Goal: Task Accomplishment & Management: Use online tool/utility

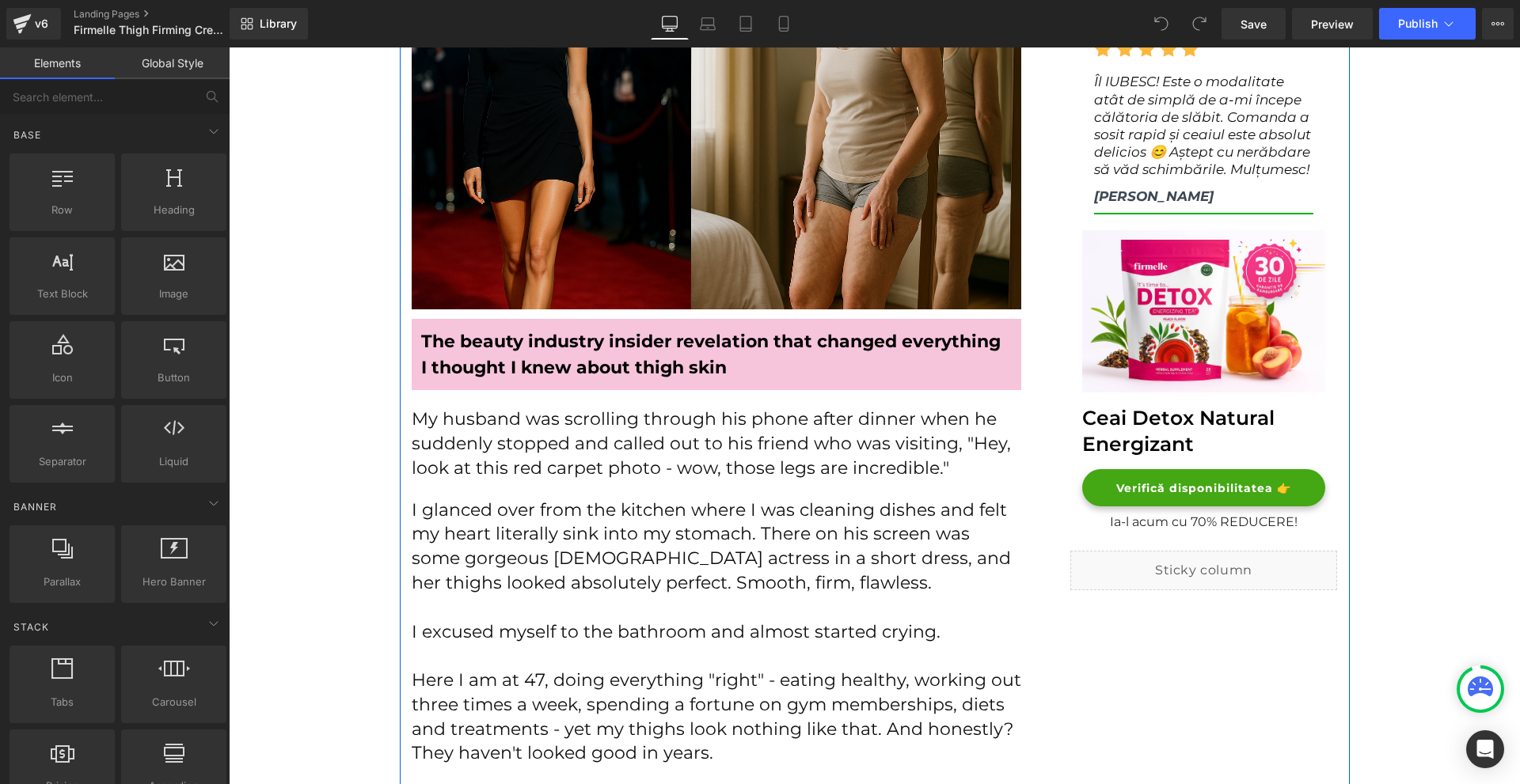
scroll to position [633, 0]
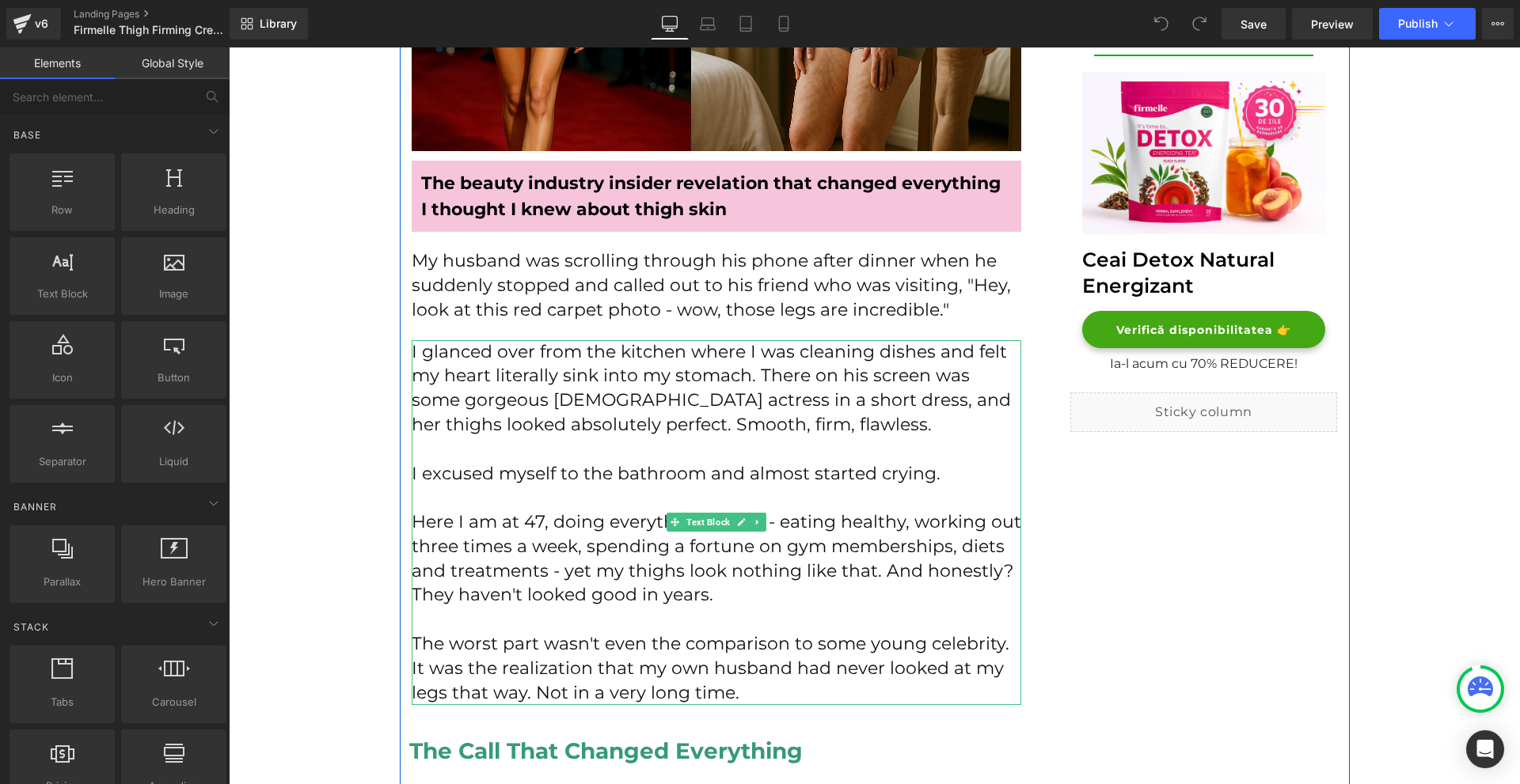
click at [612, 469] on p "I excused myself to the bathroom and almost started crying." at bounding box center [716, 475] width 610 height 24
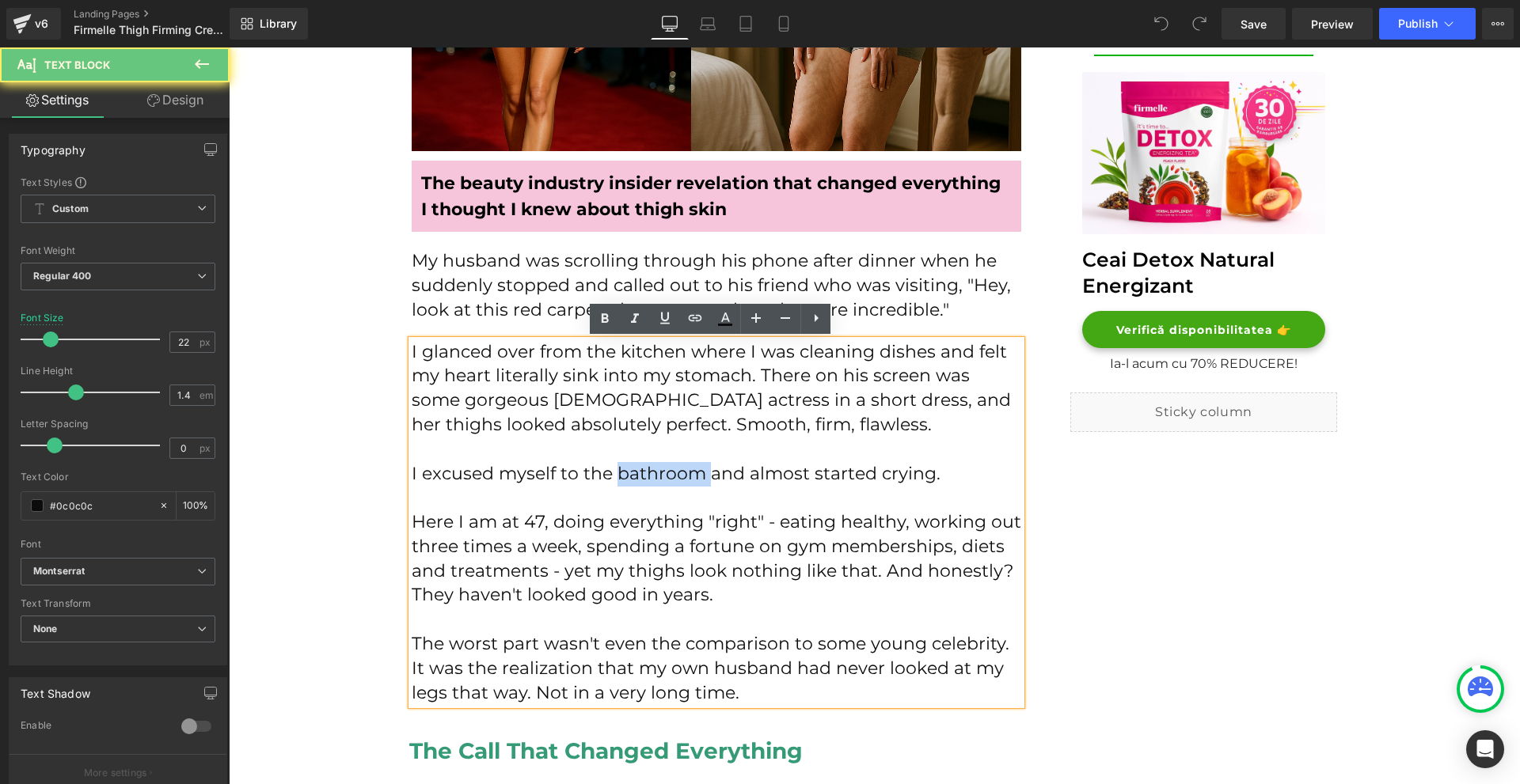
click at [612, 469] on p "I excused myself to the bathroom and almost started crying." at bounding box center [716, 475] width 610 height 24
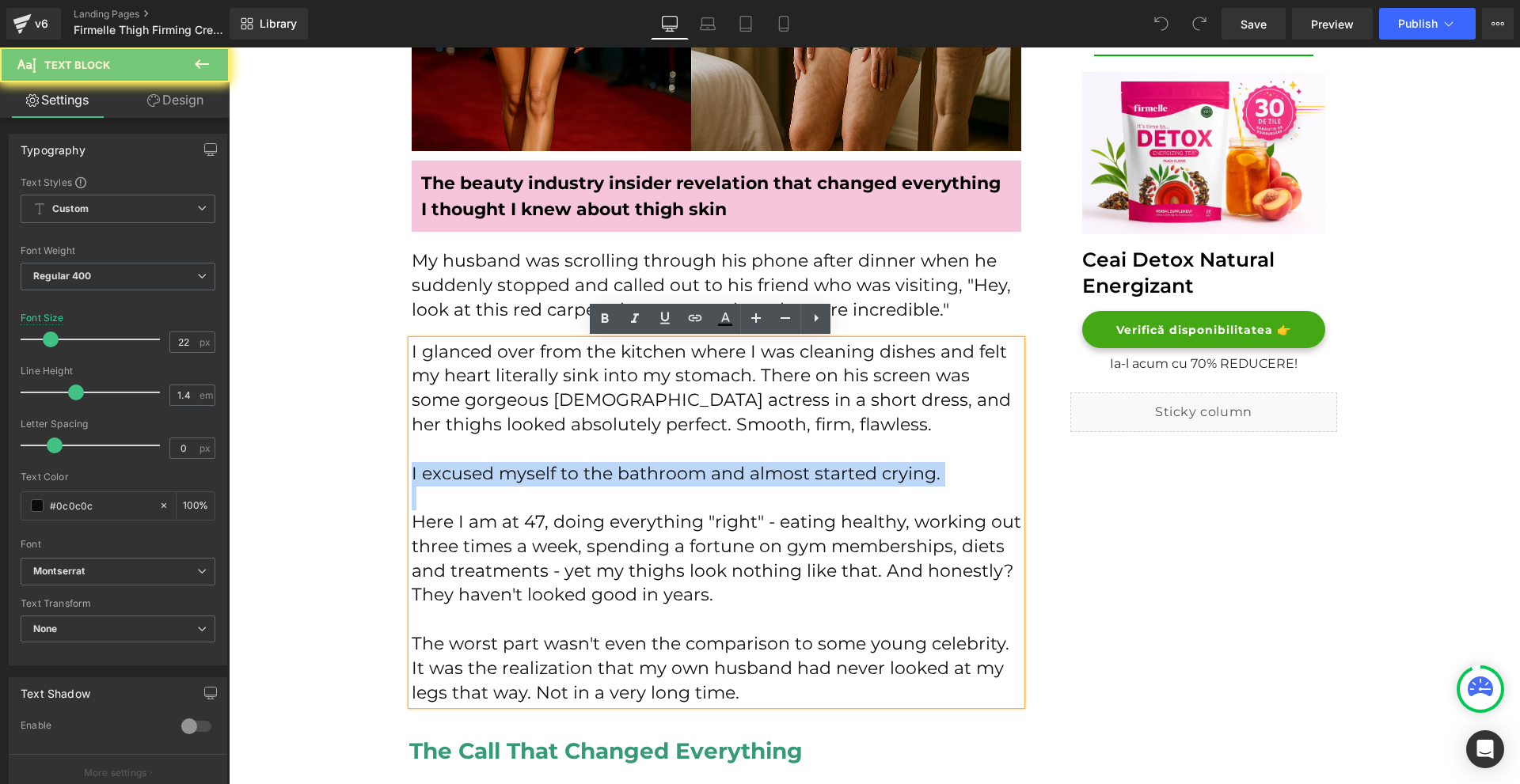
click at [612, 469] on p "I excused myself to the bathroom and almost started crying." at bounding box center [716, 475] width 610 height 24
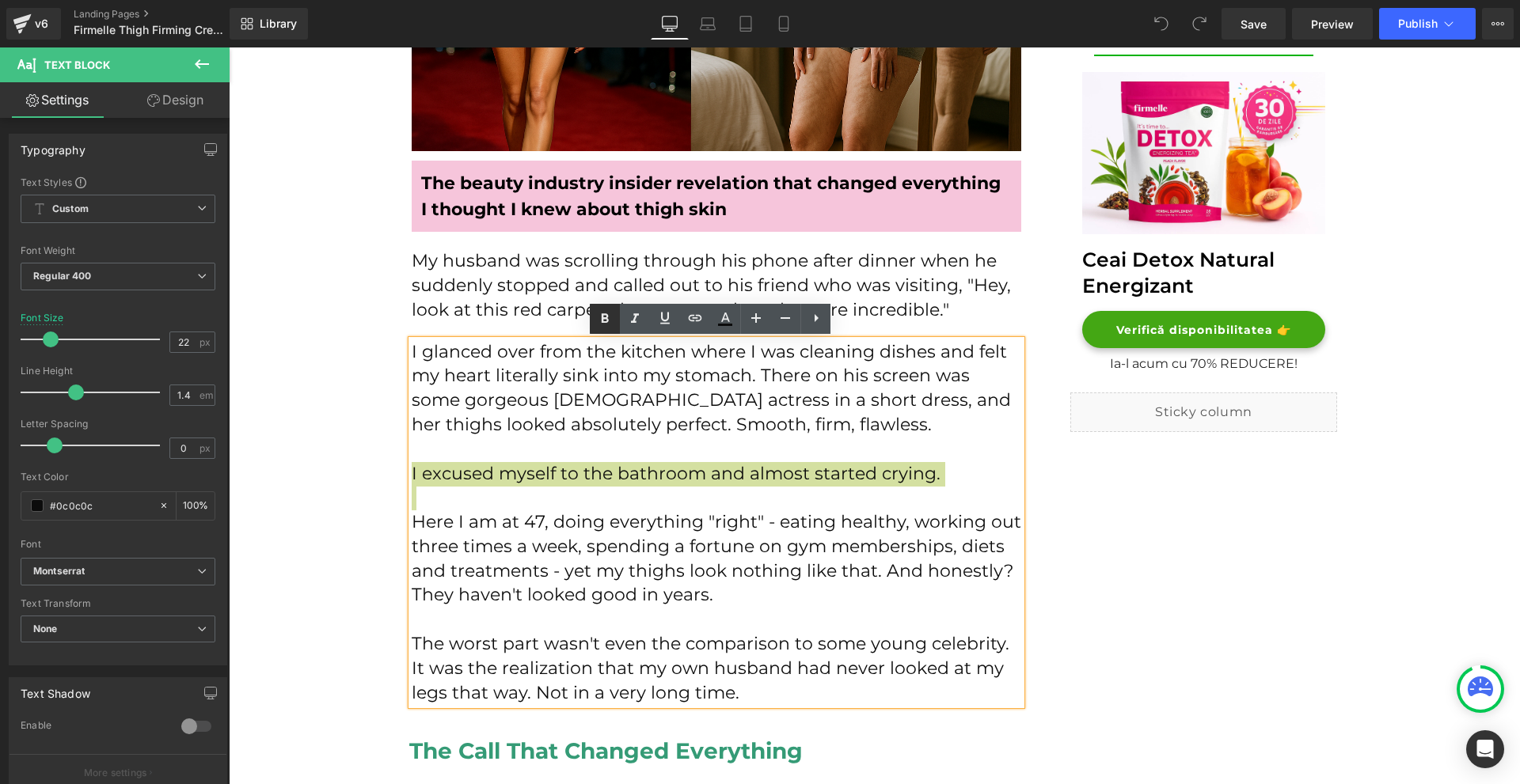
click at [613, 324] on icon at bounding box center [605, 318] width 19 height 19
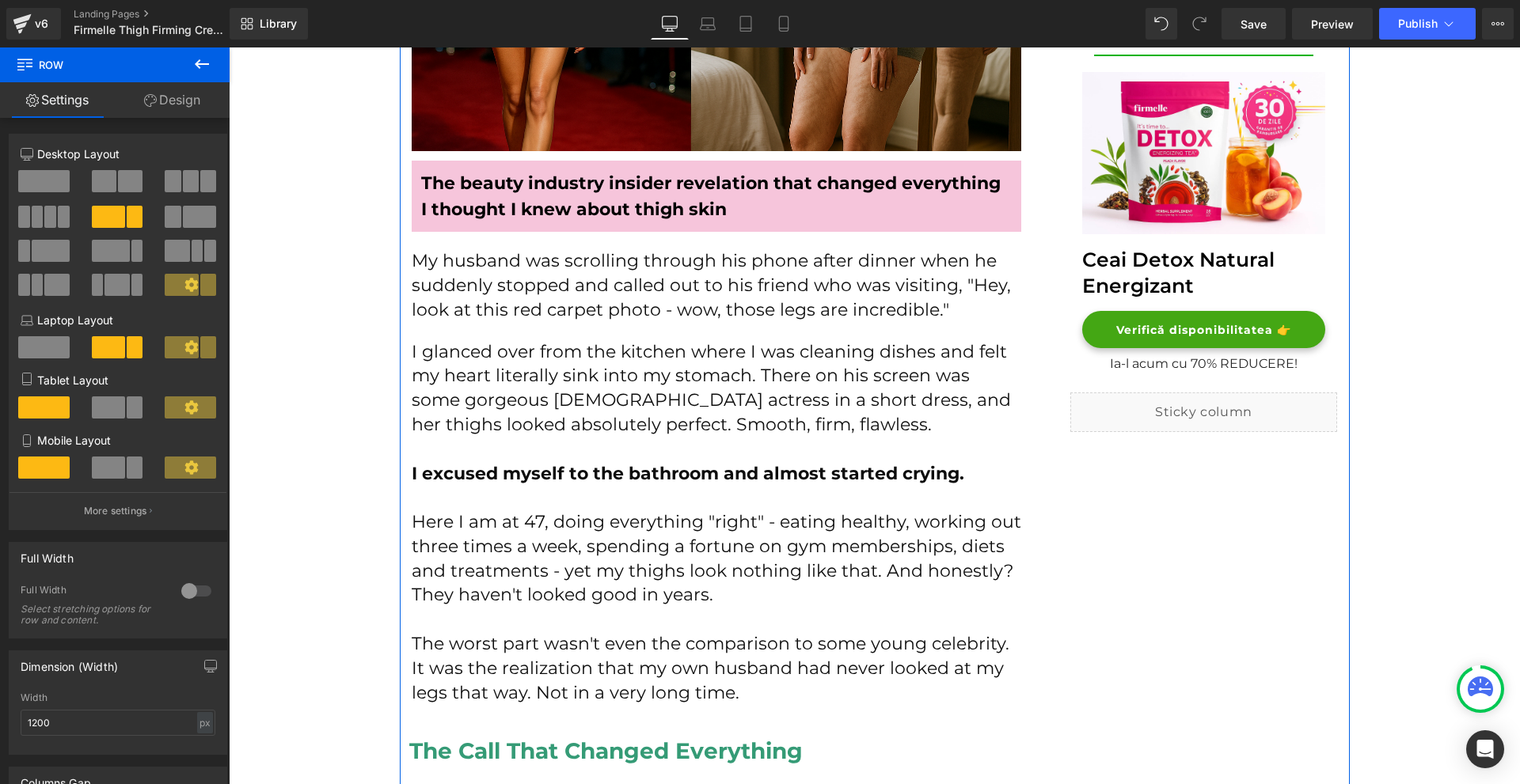
scroll to position [712, 0]
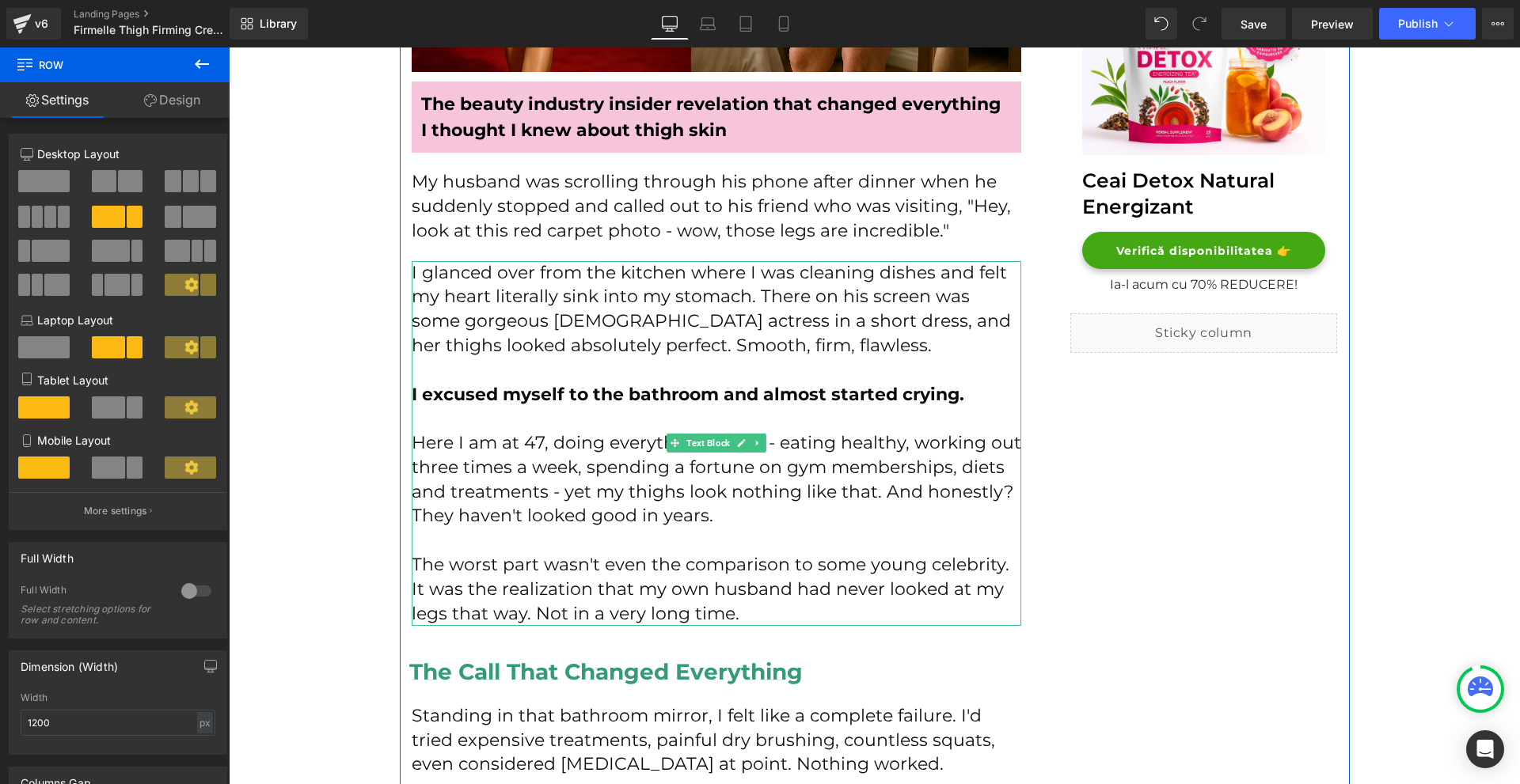
click at [715, 611] on p "The worst part wasn't even the comparison to some young celebrity. It was the r…" at bounding box center [716, 589] width 610 height 73
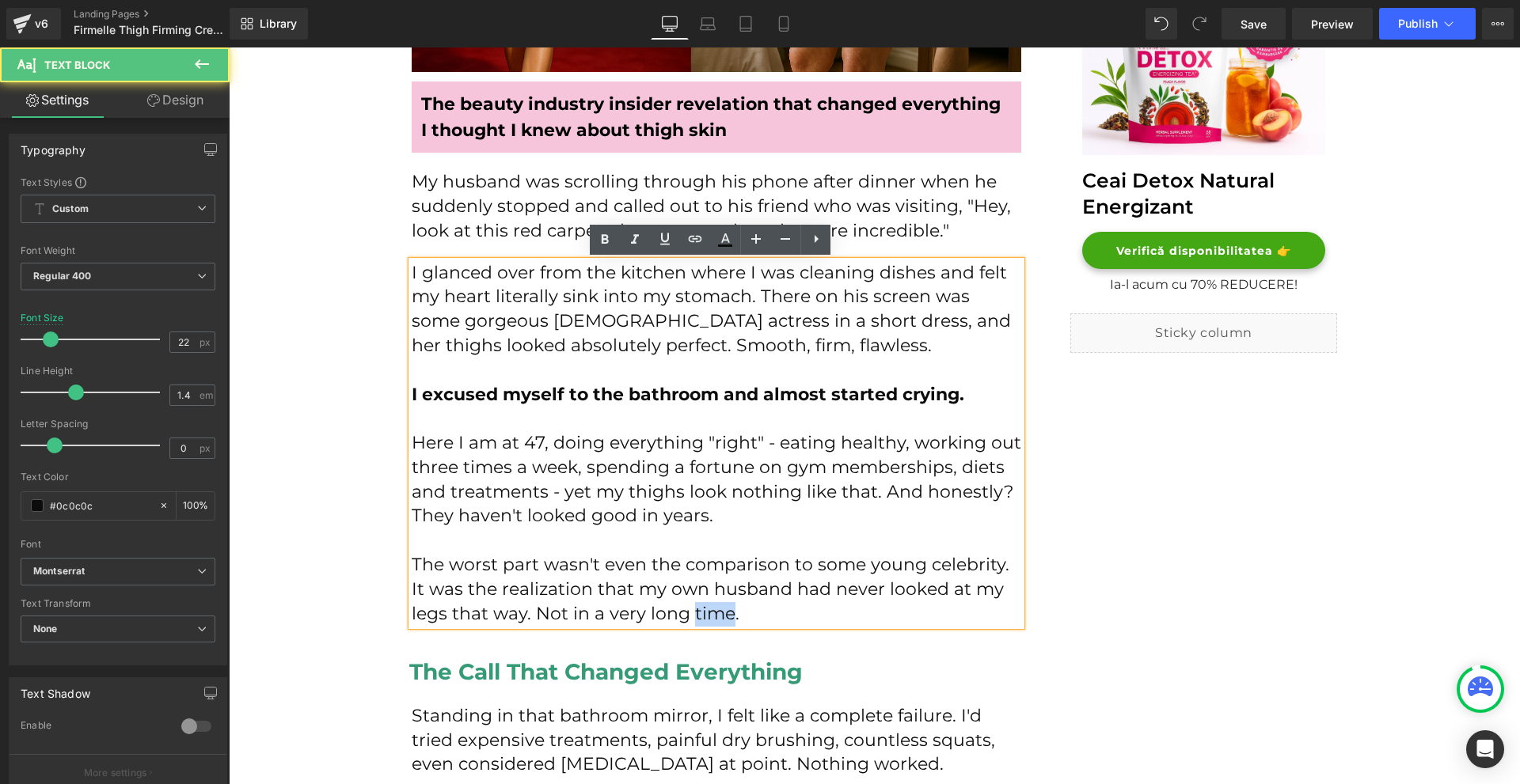
click at [715, 611] on p "The worst part wasn't even the comparison to some young celebrity. It was the r…" at bounding box center [716, 589] width 610 height 73
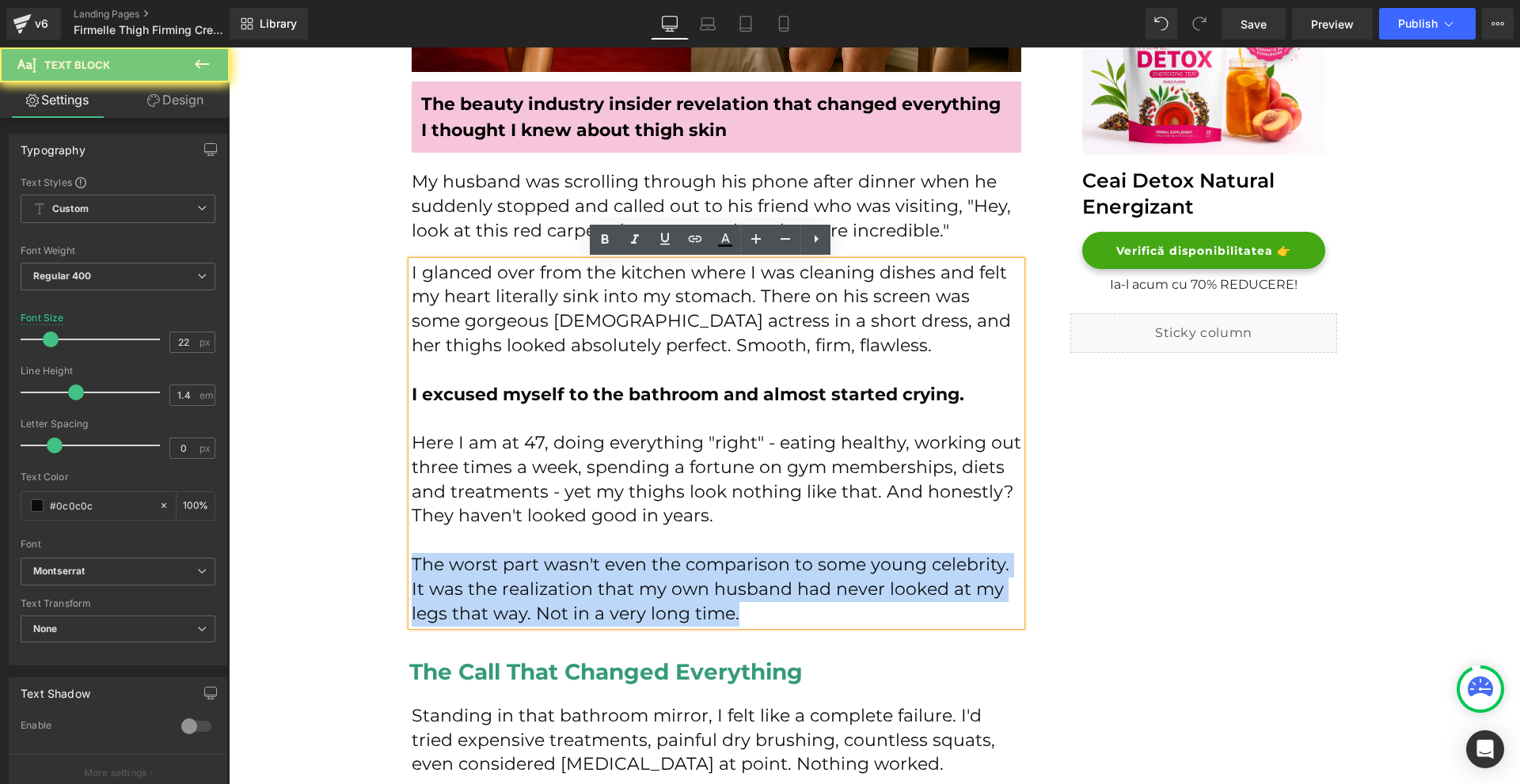
click at [715, 611] on p "The worst part wasn't even the comparison to some young celebrity. It was the r…" at bounding box center [716, 589] width 610 height 73
copy p "The worst part wasn't even the comparison to some young celebrity. It was the r…"
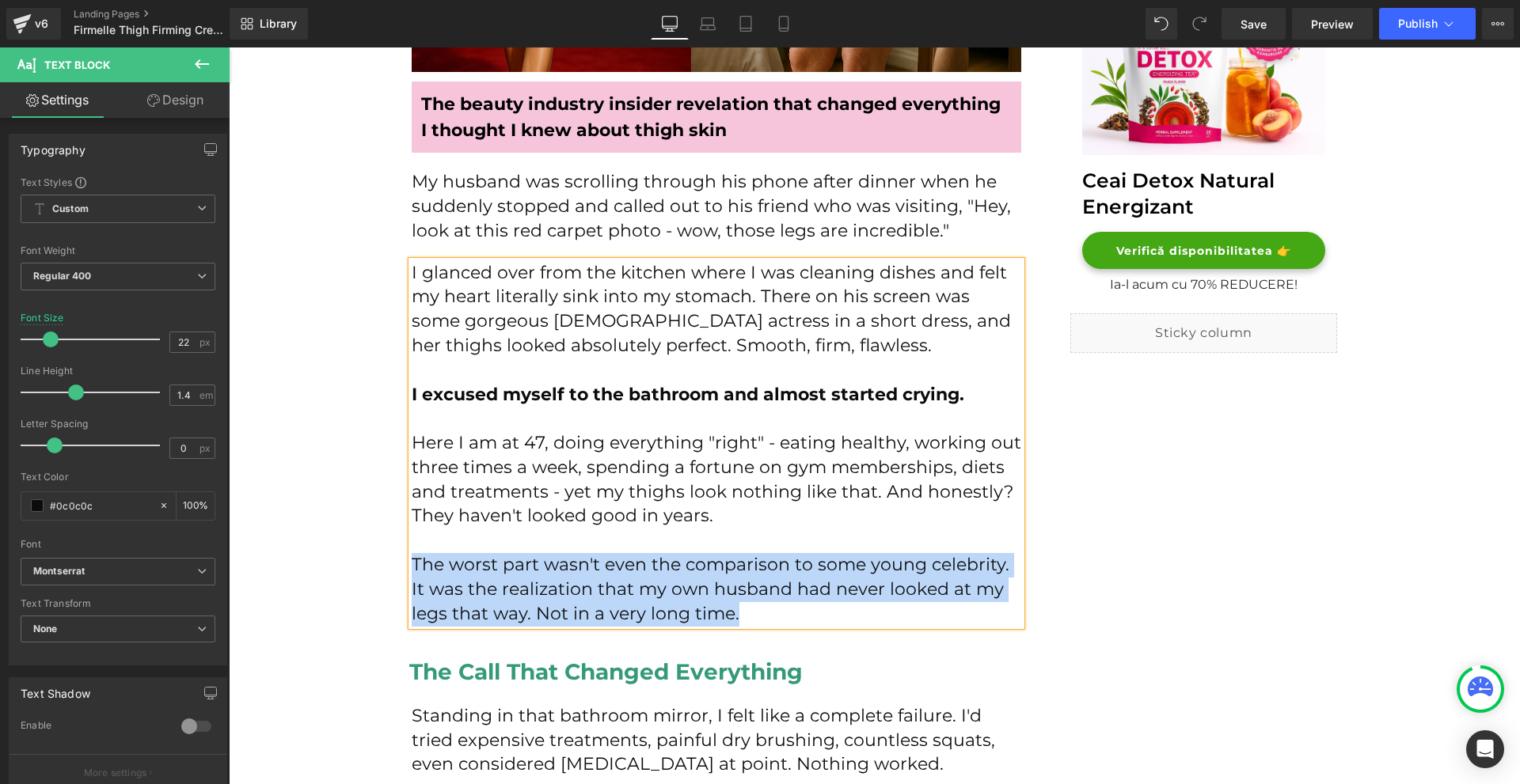
copy p "The worst part wasn't even the comparison to some young celebrity. It was the r…"
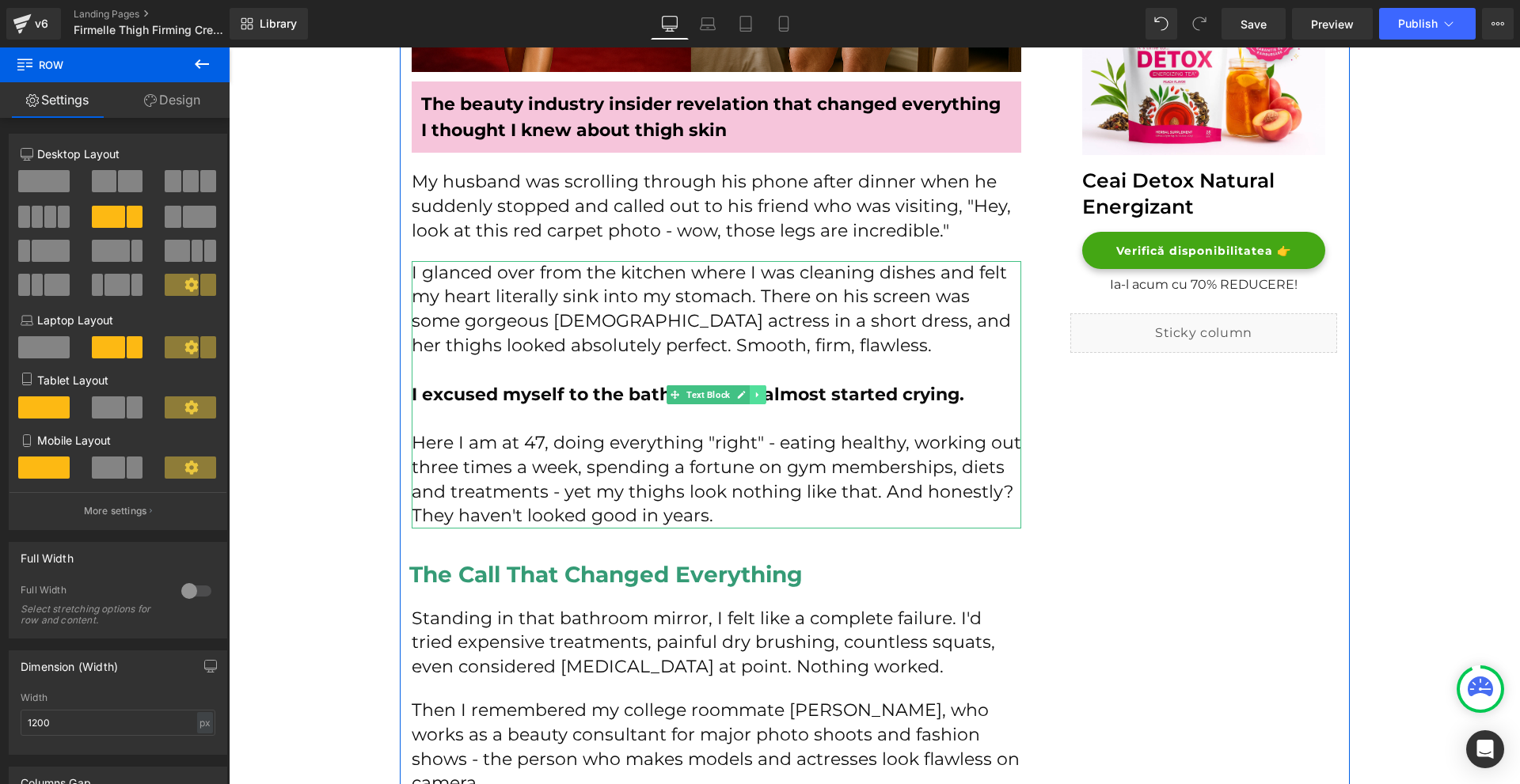
click at [755, 399] on icon at bounding box center [757, 395] width 8 height 9
click at [745, 397] on icon at bounding box center [748, 395] width 8 height 9
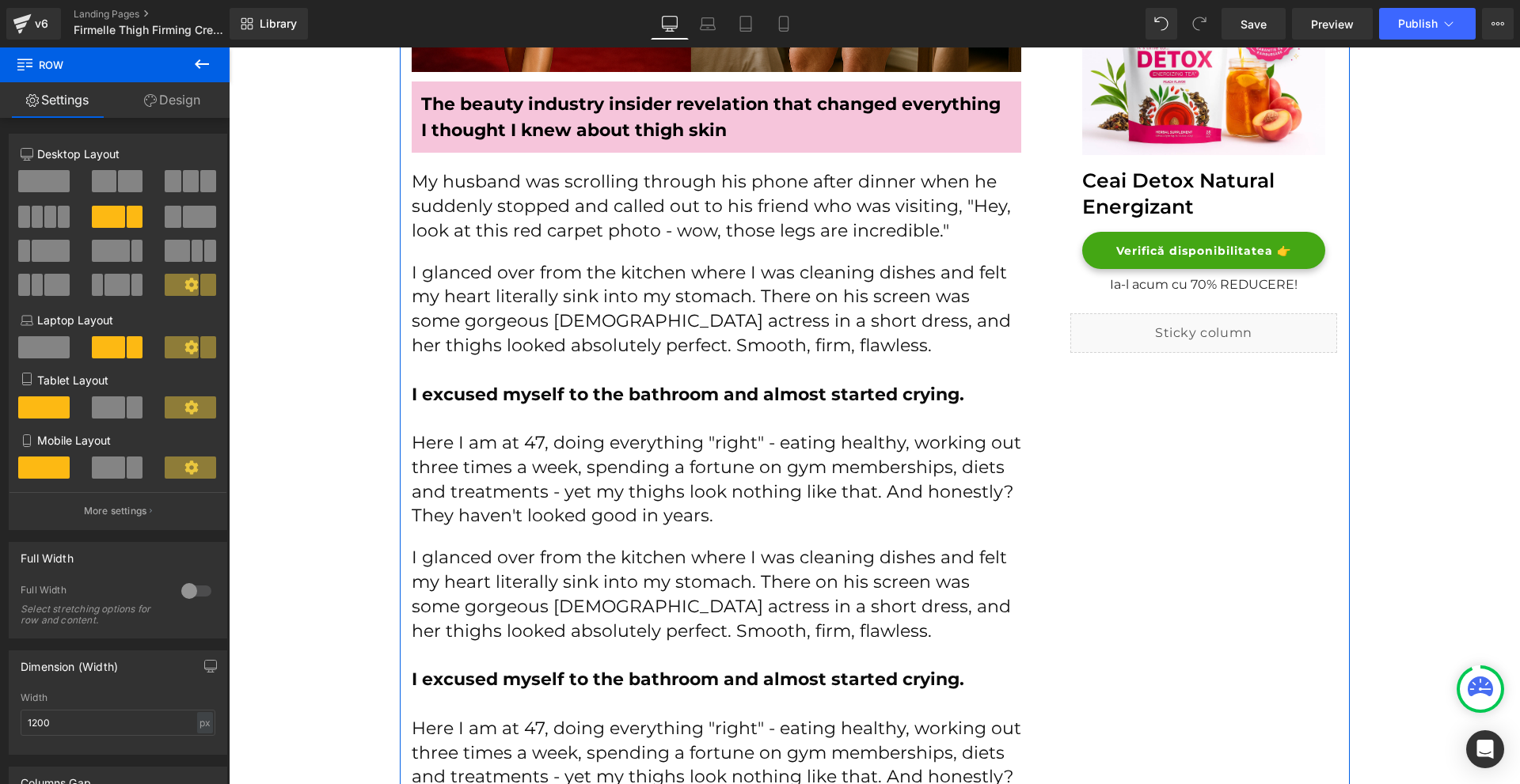
click at [576, 552] on p "I glanced over from the kitchen where I was cleaning dishes and felt my heart l…" at bounding box center [716, 595] width 610 height 97
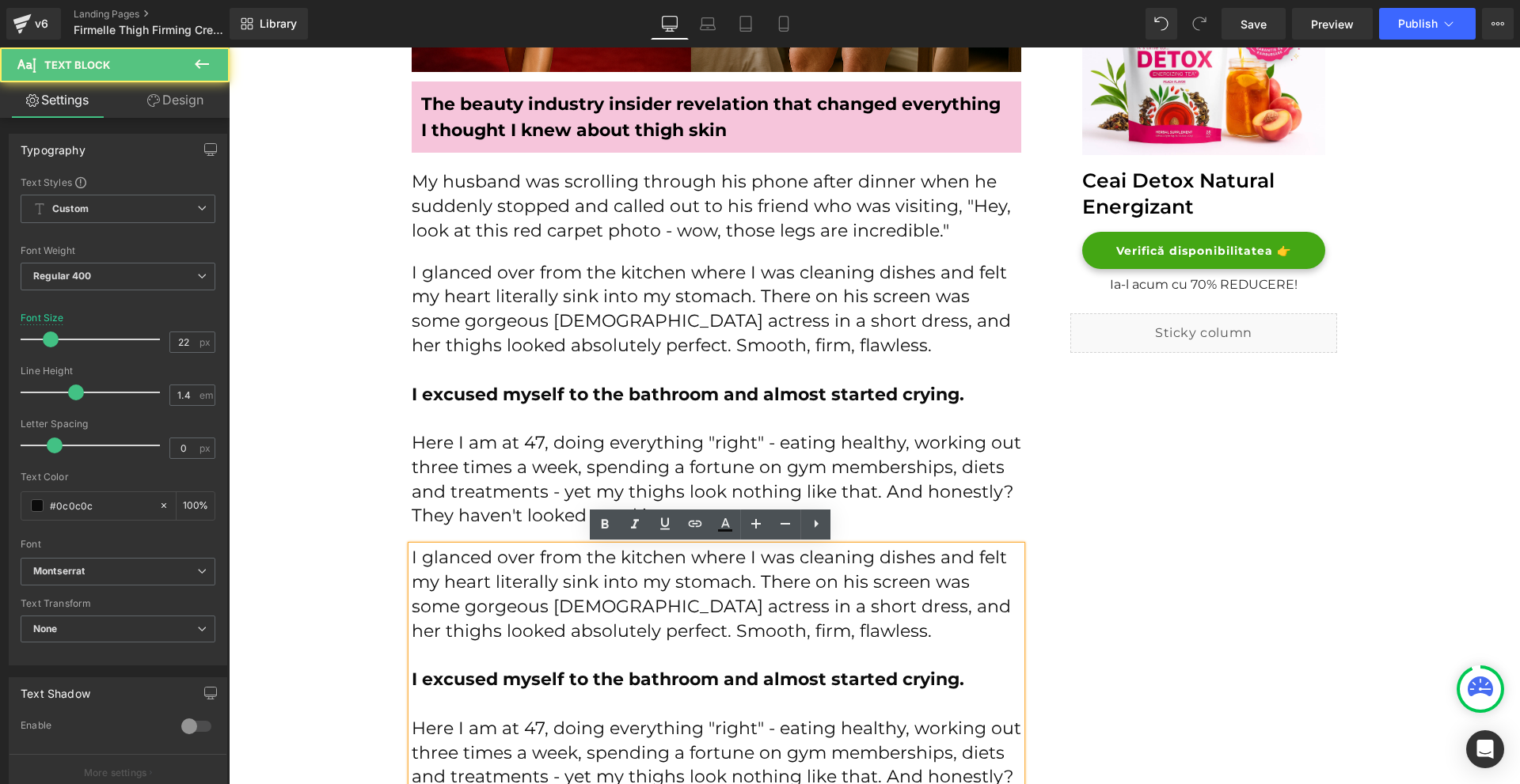
scroll to position [871, 0]
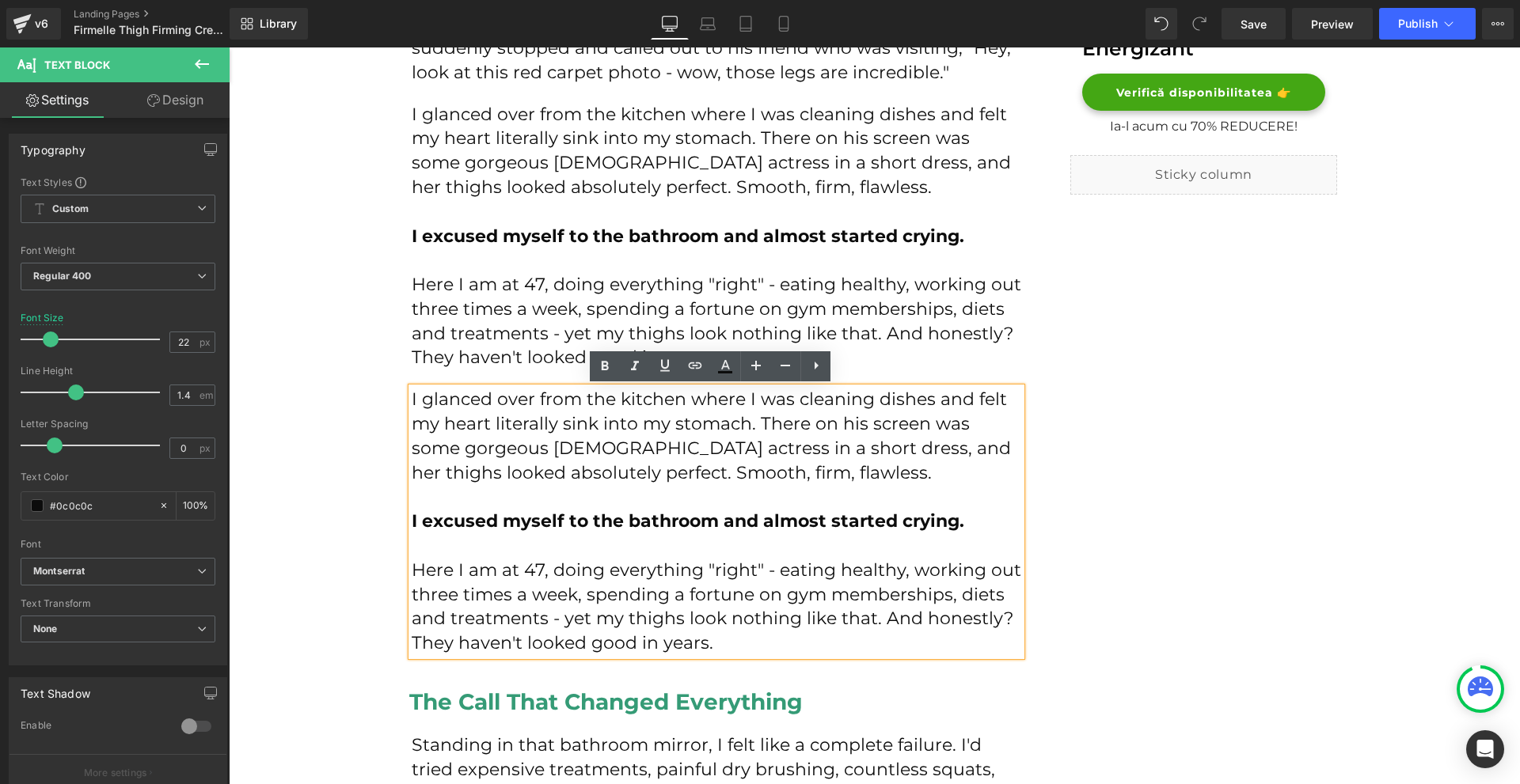
drag, startPoint x: 680, startPoint y: 637, endPoint x: 404, endPoint y: 404, distance: 361.2
click at [412, 404] on div "I glanced over from the kitchen where I was cleaning dishes and felt my heart l…" at bounding box center [716, 522] width 610 height 269
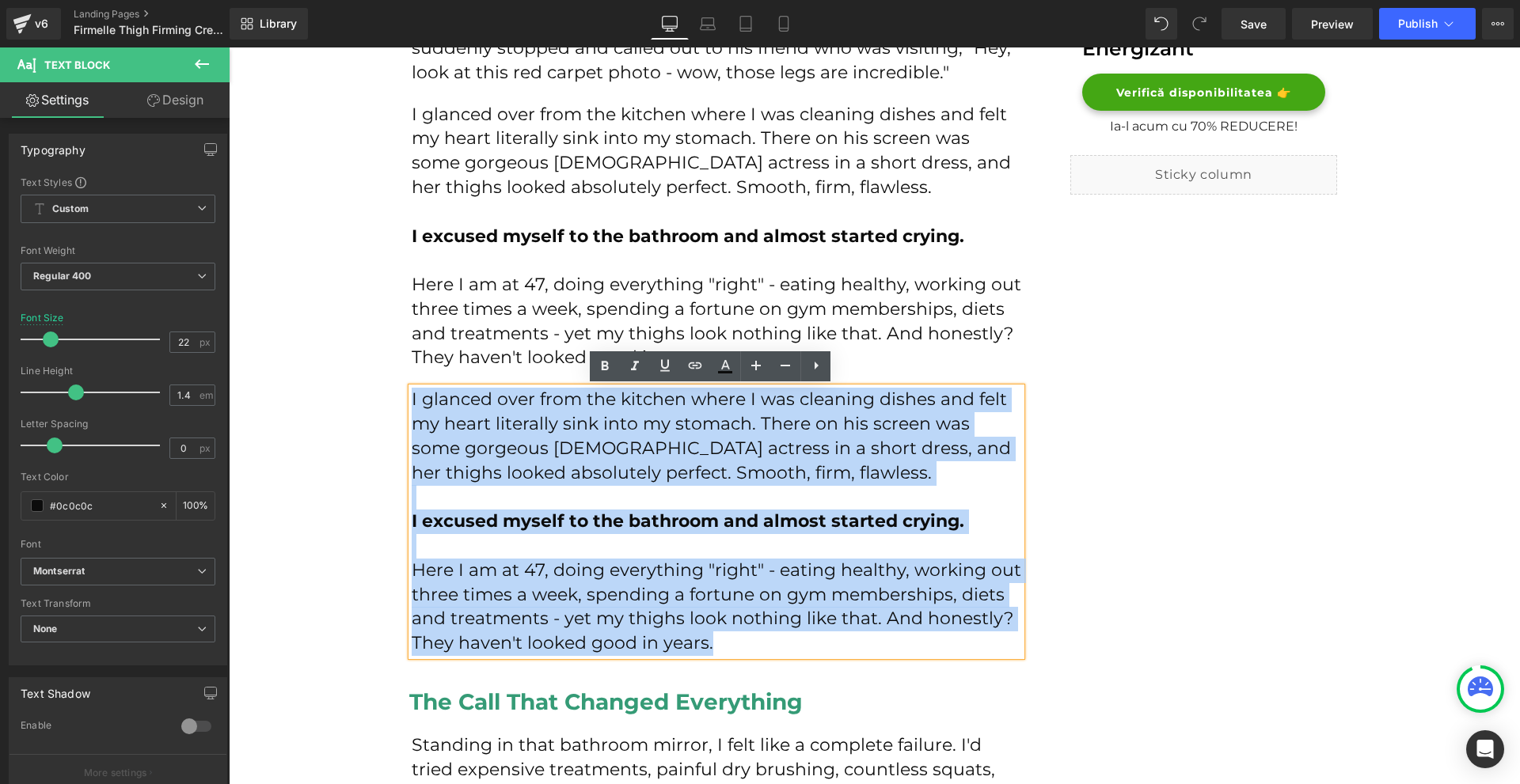
drag, startPoint x: 406, startPoint y: 399, endPoint x: 735, endPoint y: 637, distance: 406.1
click at [735, 637] on div "I glanced over from the kitchen where I was cleaning dishes and felt my heart l…" at bounding box center [716, 522] width 610 height 269
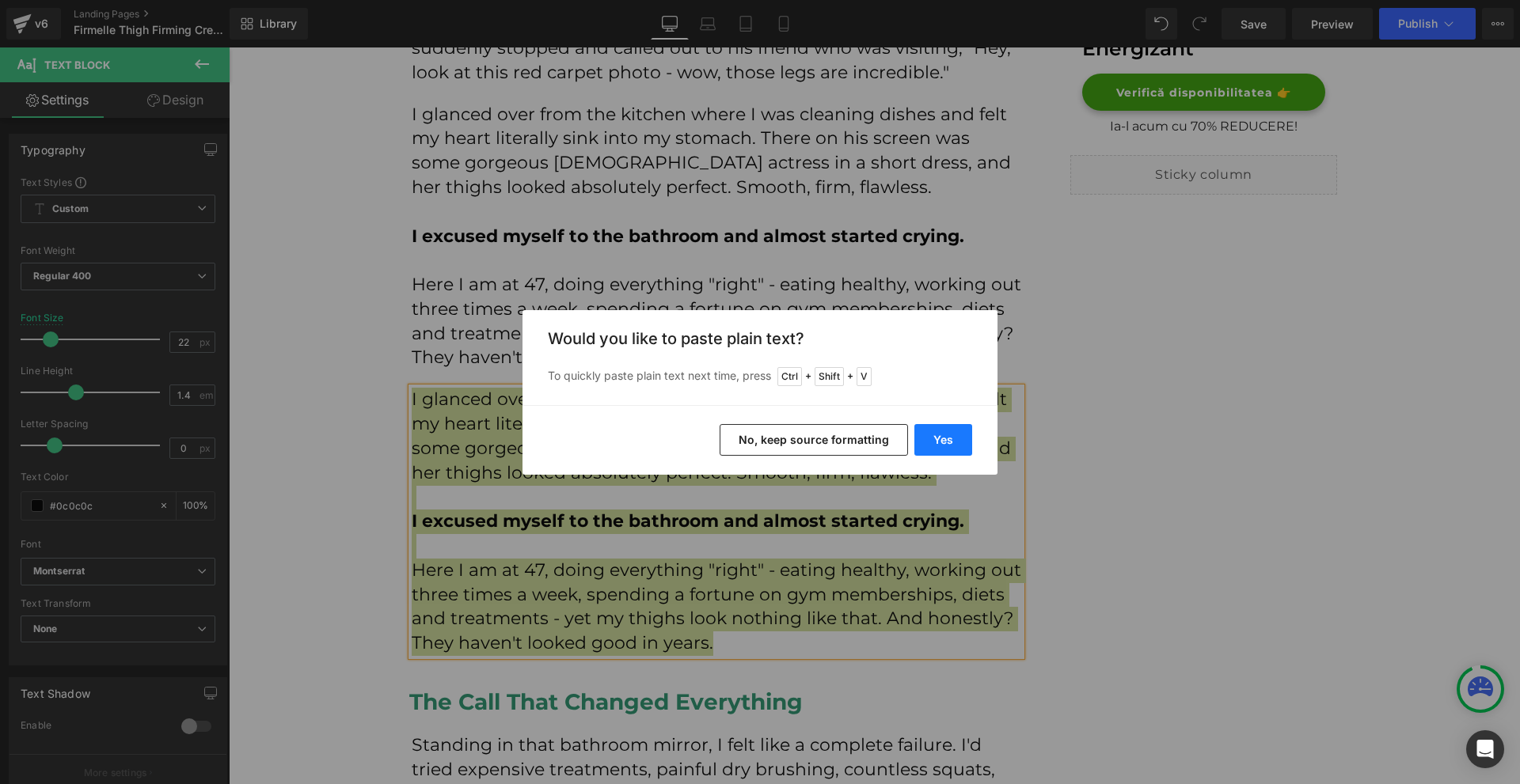
click at [926, 443] on button "Yes" at bounding box center [942, 440] width 57 height 32
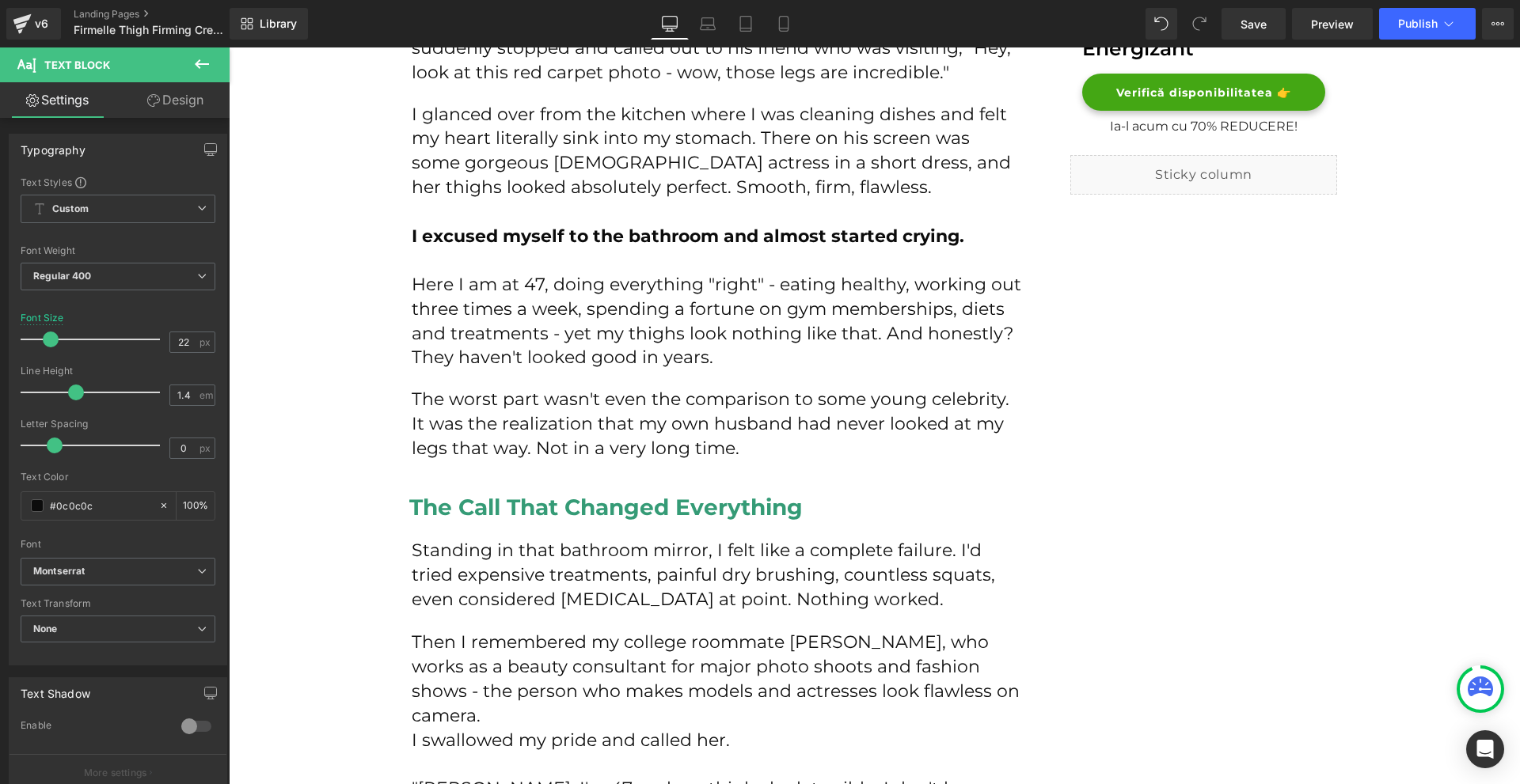
click at [197, 66] on icon at bounding box center [202, 64] width 14 height 9
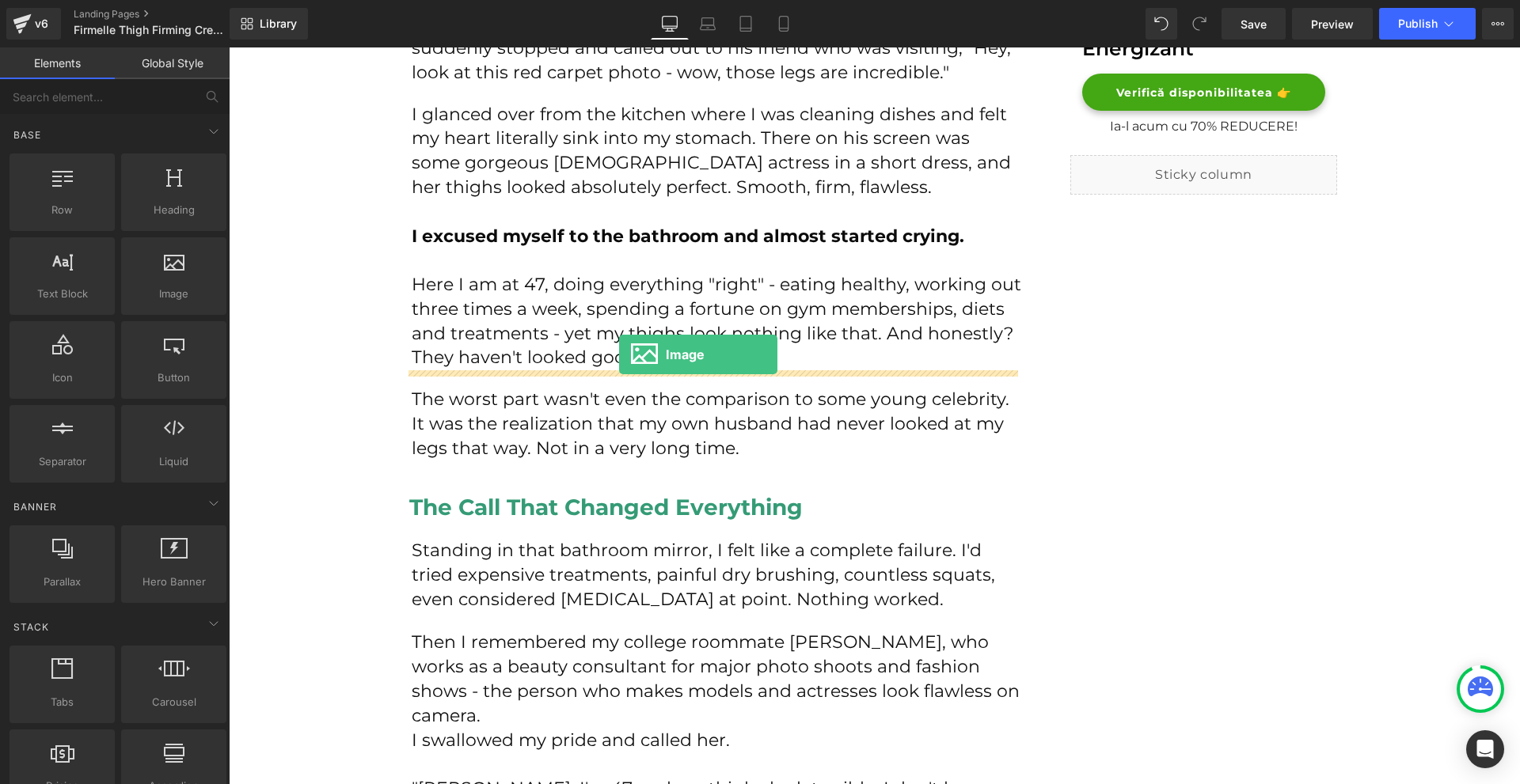
drag, startPoint x: 393, startPoint y: 309, endPoint x: 619, endPoint y: 354, distance: 230.4
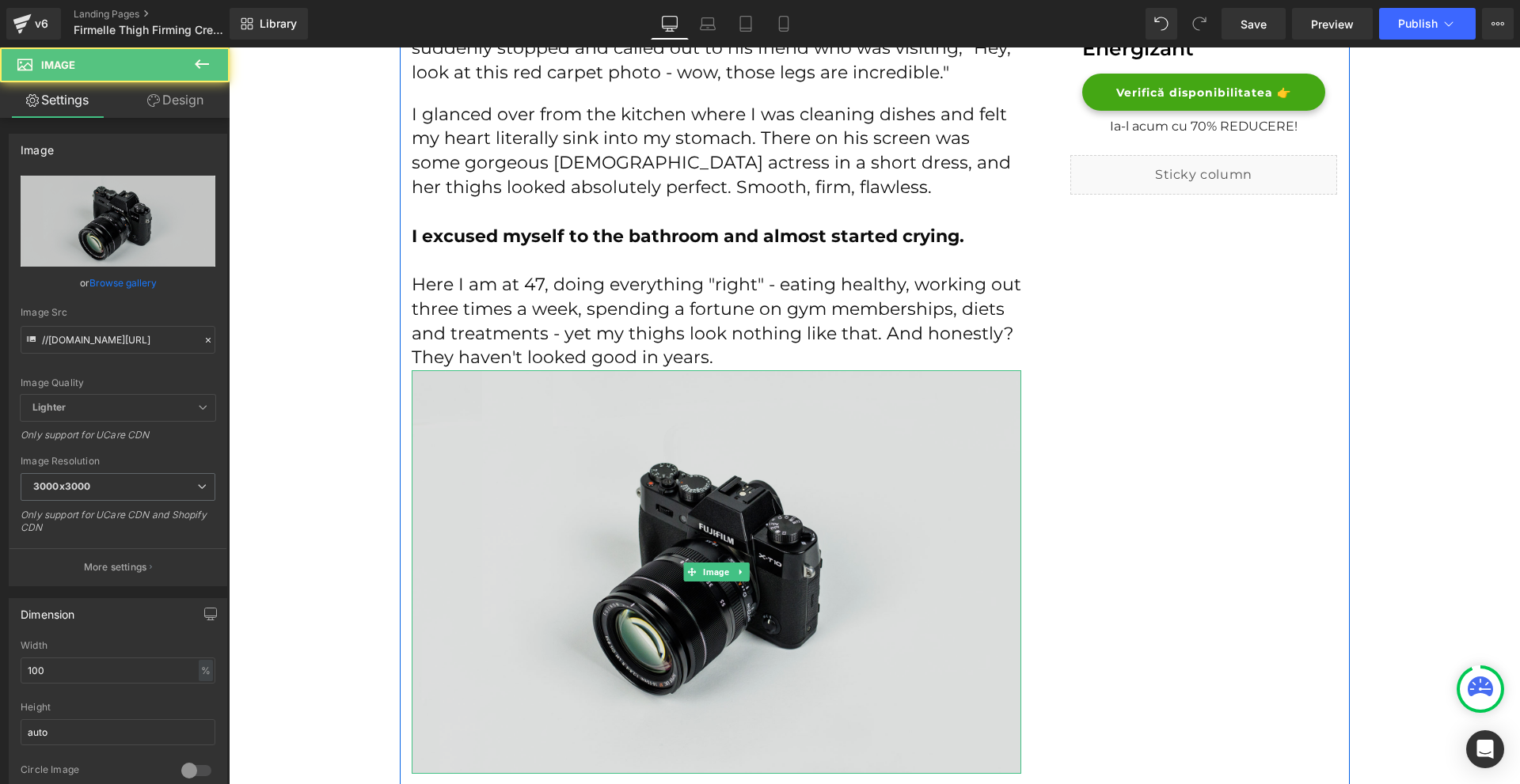
click at [692, 487] on img at bounding box center [716, 572] width 610 height 403
